Goal: Information Seeking & Learning: Learn about a topic

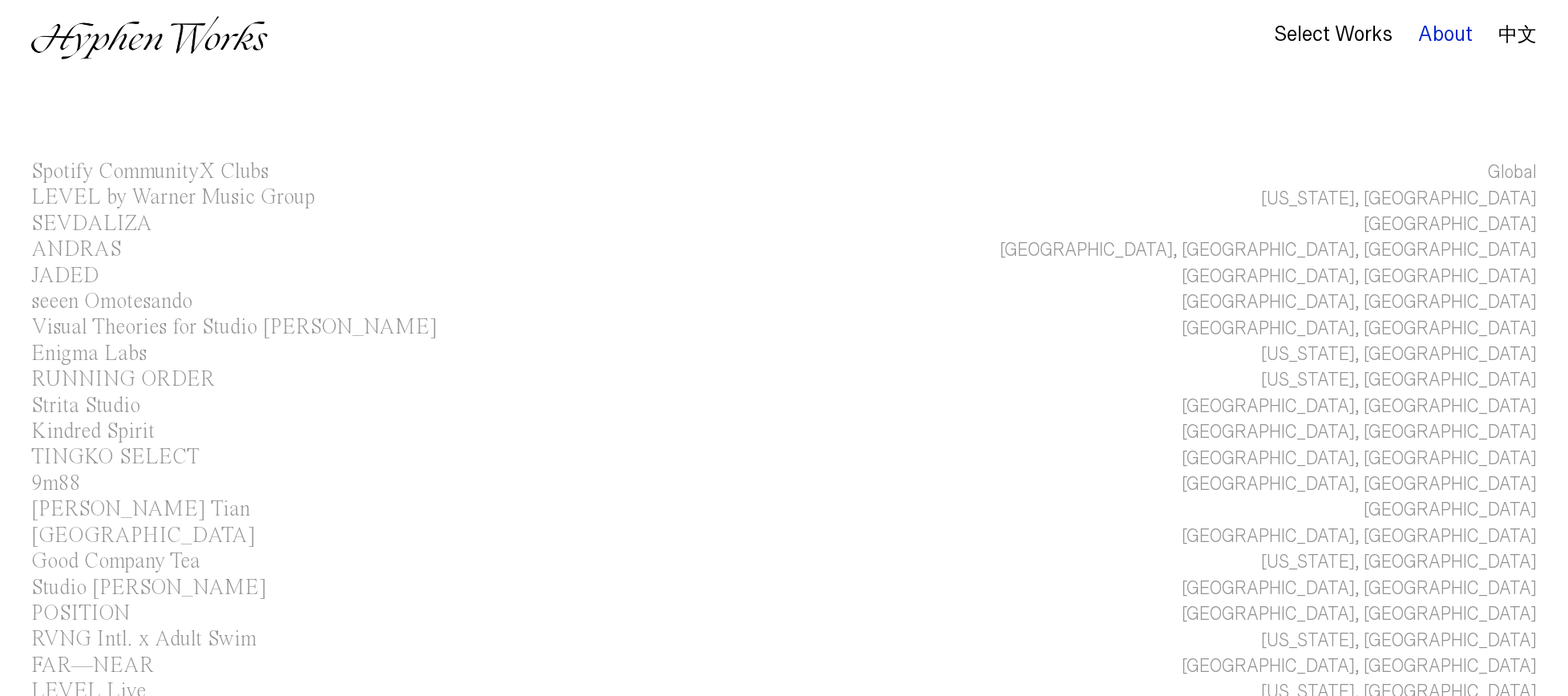
click at [1443, 32] on div "About" at bounding box center [1445, 34] width 55 height 23
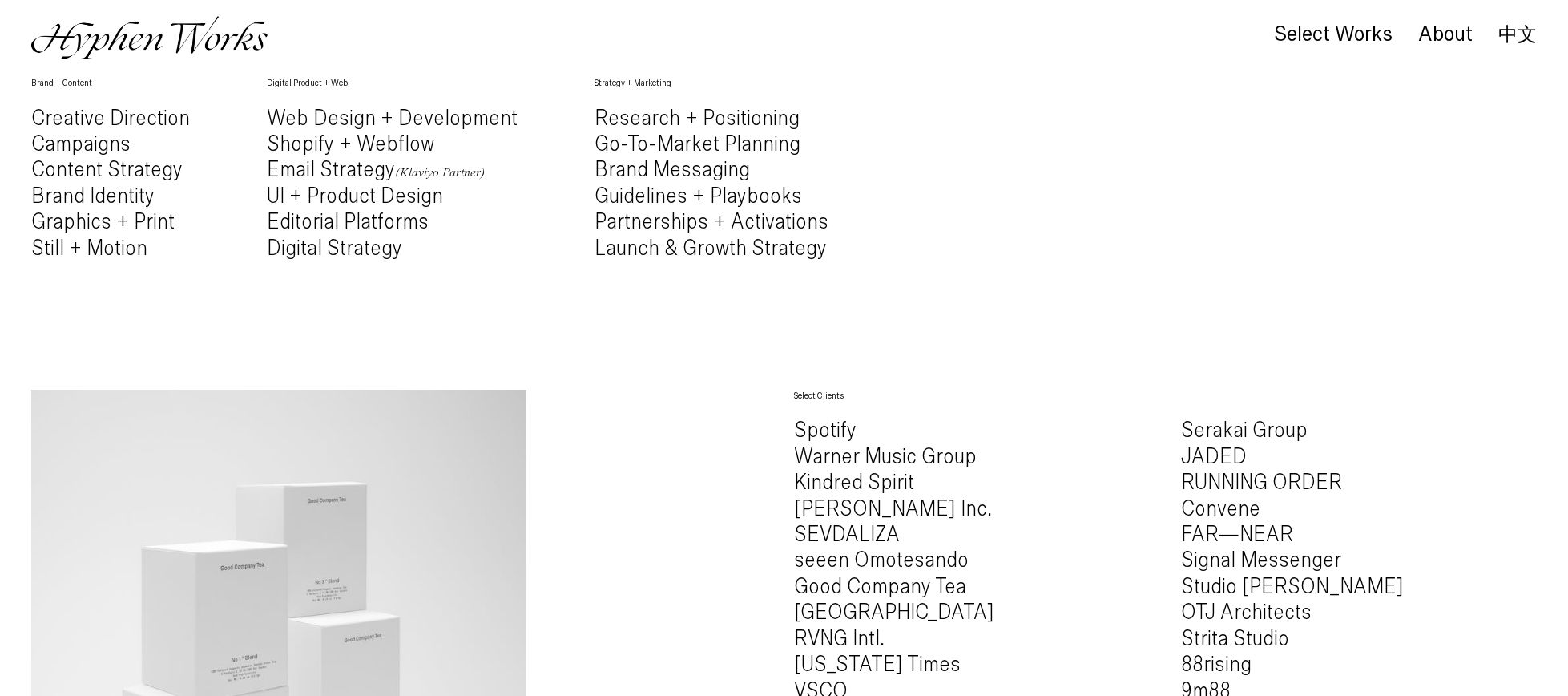
scroll to position [664, 0]
click at [83, 202] on h4 "Creative Direction Campaigns Content Strategy Brand Identity Graphics + Print S…" at bounding box center [111, 186] width 159 height 155
click at [84, 230] on h4 "Creative Direction Campaigns Content Strategy Brand Identity Graphics + Print S…" at bounding box center [111, 186] width 159 height 155
click at [84, 254] on h4 "Creative Direction Campaigns Content Strategy Brand Identity Graphics + Print S…" at bounding box center [111, 186] width 159 height 155
